Goal: Task Accomplishment & Management: Use online tool/utility

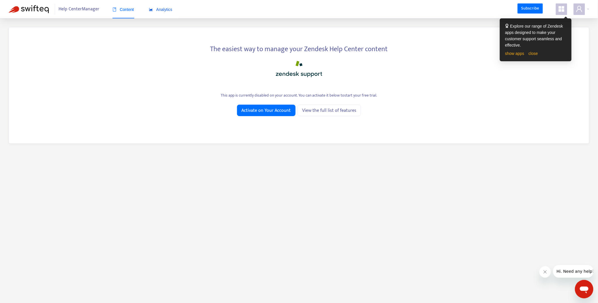
click at [159, 9] on span "Analytics" at bounding box center [161, 9] width 24 height 5
click at [535, 55] on link "close" at bounding box center [533, 53] width 9 height 5
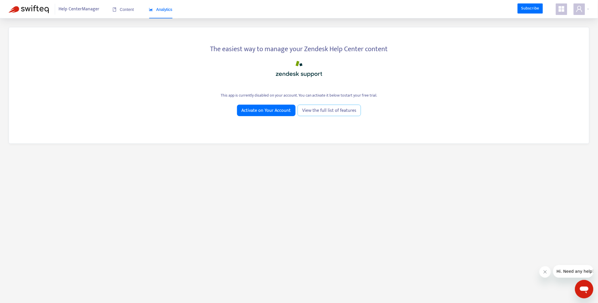
click at [345, 112] on span "View the full list of features" at bounding box center [329, 110] width 54 height 7
click at [126, 10] on span "Content" at bounding box center [124, 9] width 22 height 5
click at [85, 11] on span "Help Center Manager" at bounding box center [79, 9] width 41 height 11
click at [93, 8] on span "Help Center Manager" at bounding box center [79, 9] width 41 height 11
click at [260, 111] on span "Activate on Your Account" at bounding box center [266, 110] width 49 height 7
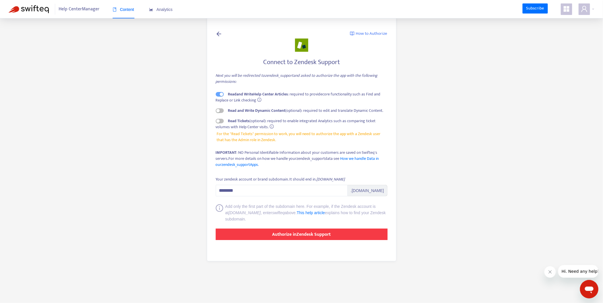
click at [274, 230] on strong "Authorize in Zendesk Support" at bounding box center [301, 234] width 59 height 8
click at [95, 8] on span "Help Center Manager" at bounding box center [79, 9] width 41 height 11
click at [266, 233] on button "Authorize in Zendesk Support" at bounding box center [302, 233] width 172 height 11
